Goal: Find specific page/section: Find specific page/section

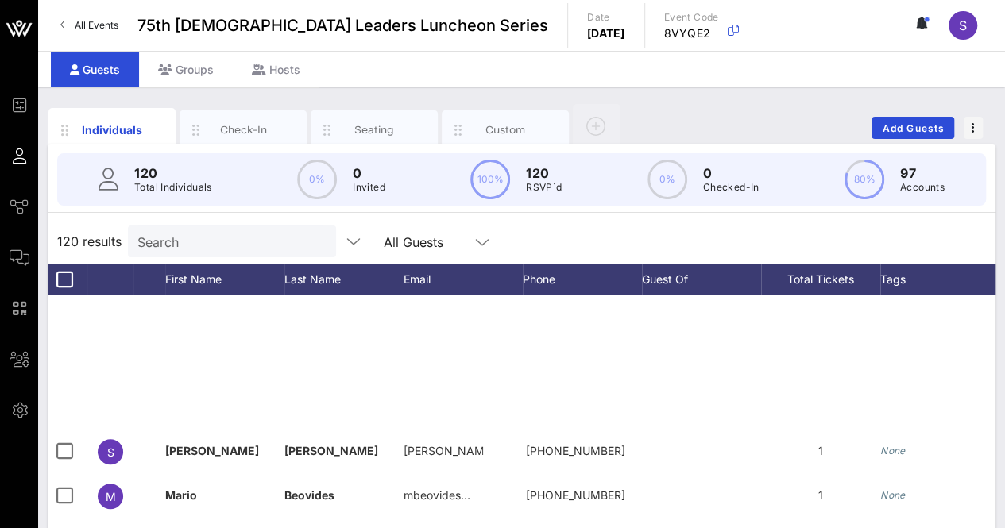
scroll to position [397, 0]
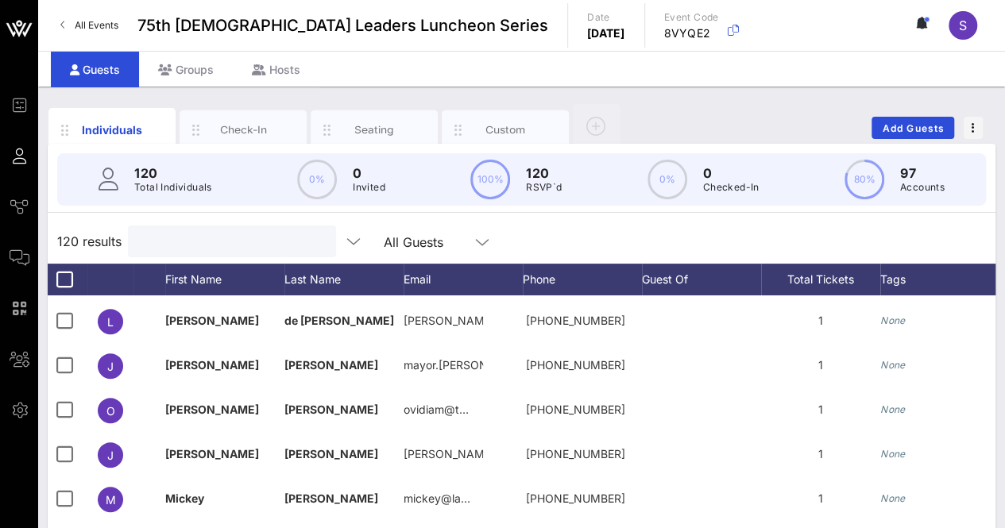
click at [273, 236] on input "text" at bounding box center [230, 241] width 186 height 21
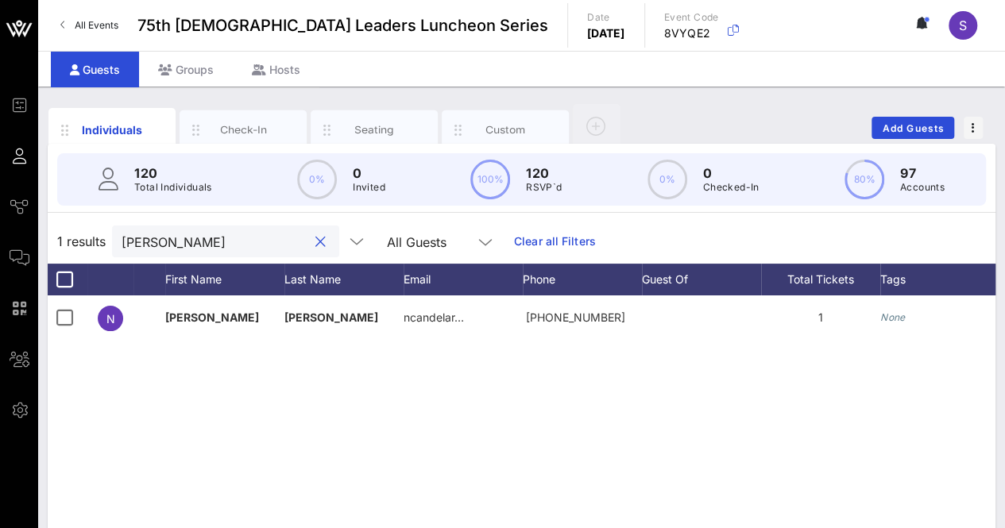
scroll to position [0, 0]
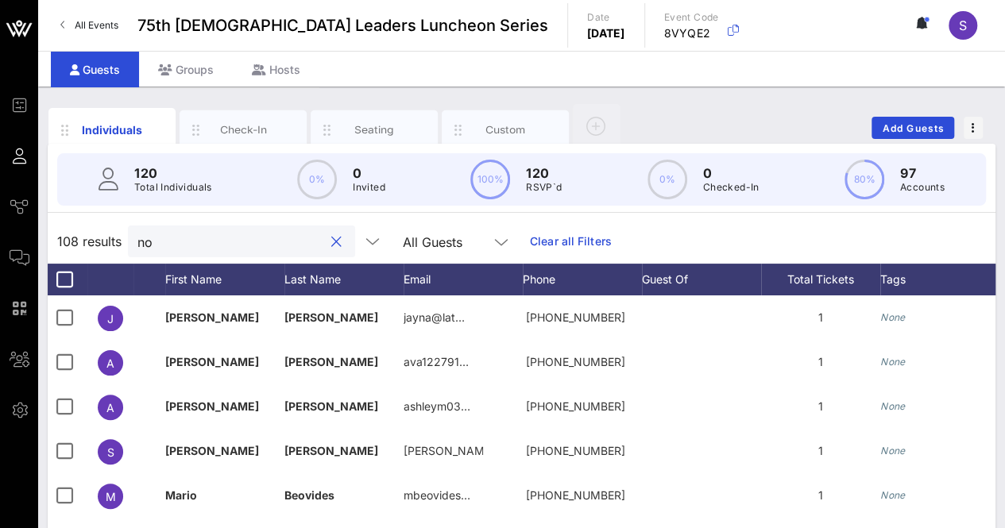
type input "n"
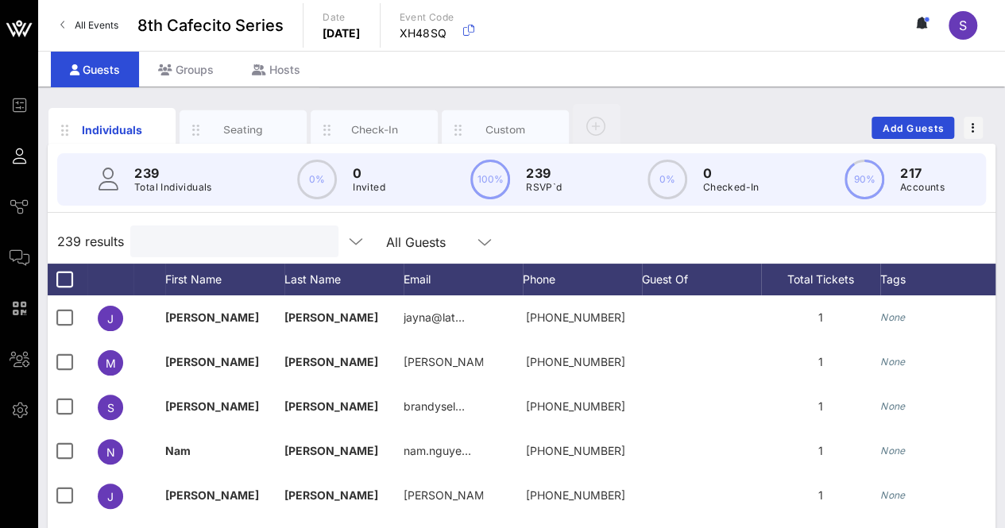
click at [258, 238] on input "text" at bounding box center [233, 241] width 186 height 21
type input "n"
drag, startPoint x: 558, startPoint y: 238, endPoint x: 550, endPoint y: 234, distance: 9.3
click at [557, 238] on div "239 results All Guests" at bounding box center [522, 241] width 948 height 44
